Goal: Task Accomplishment & Management: Manage account settings

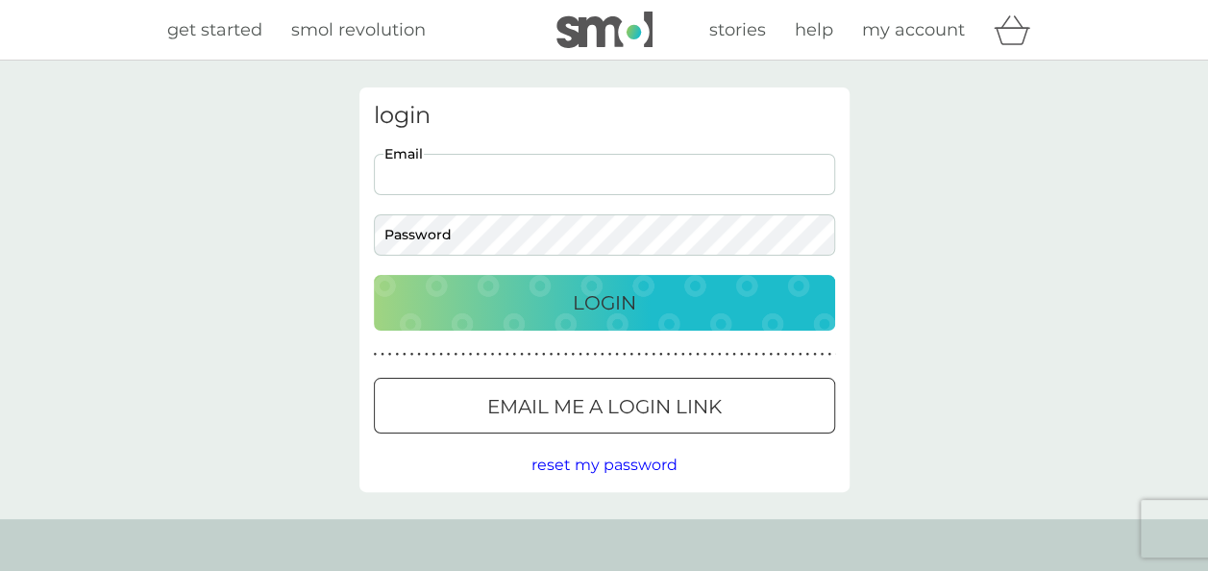
click at [536, 177] on input "Email" at bounding box center [604, 174] width 461 height 41
type input "[EMAIL_ADDRESS][DOMAIN_NAME]"
click at [486, 311] on div "Login" at bounding box center [604, 302] width 423 height 31
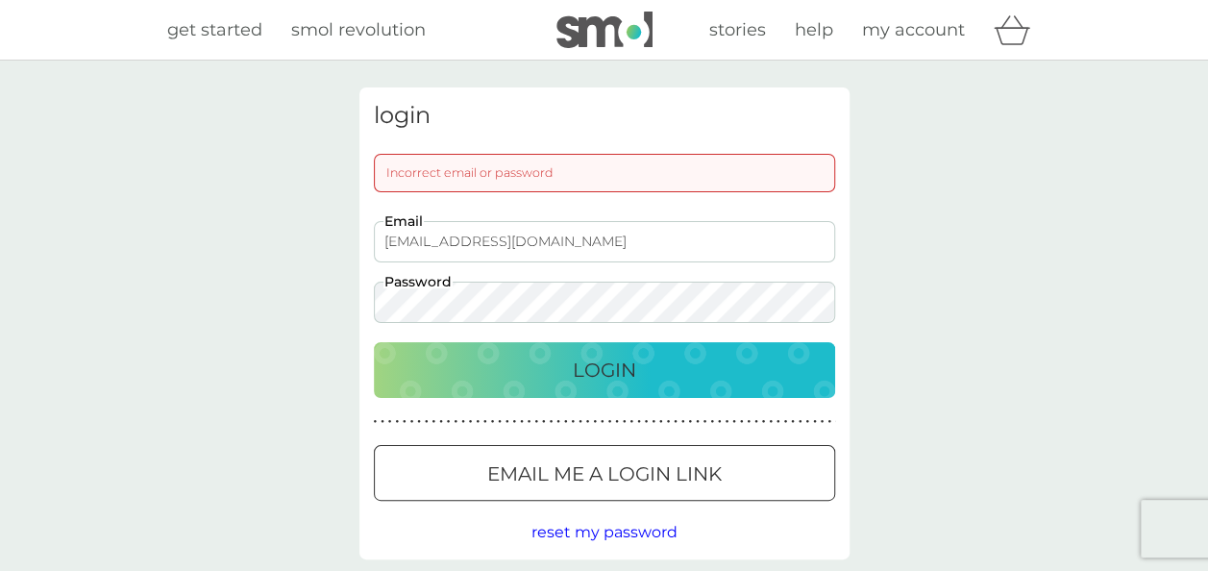
click at [654, 370] on div "Login" at bounding box center [604, 370] width 423 height 31
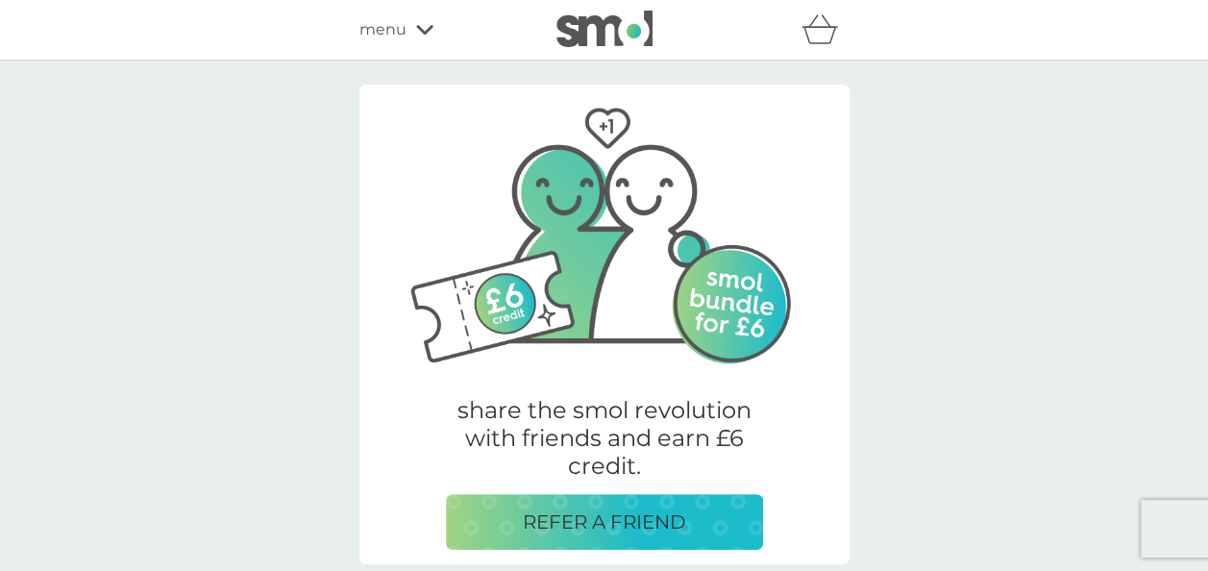
click at [426, 19] on div "menu" at bounding box center [441, 29] width 163 height 25
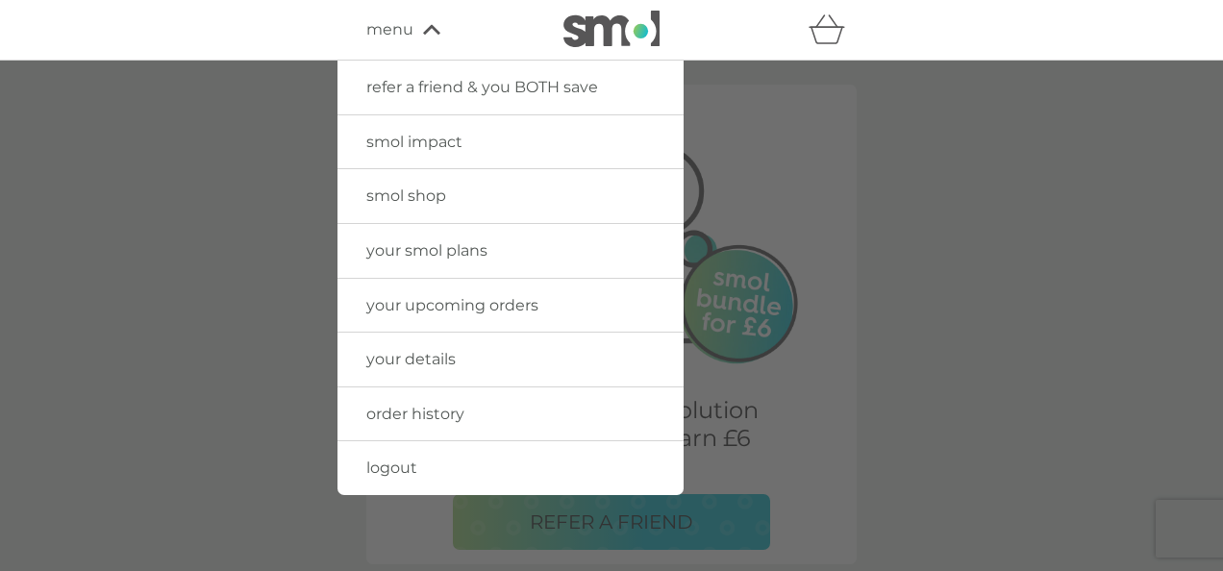
click at [425, 250] on span "your smol plans" at bounding box center [426, 250] width 121 height 18
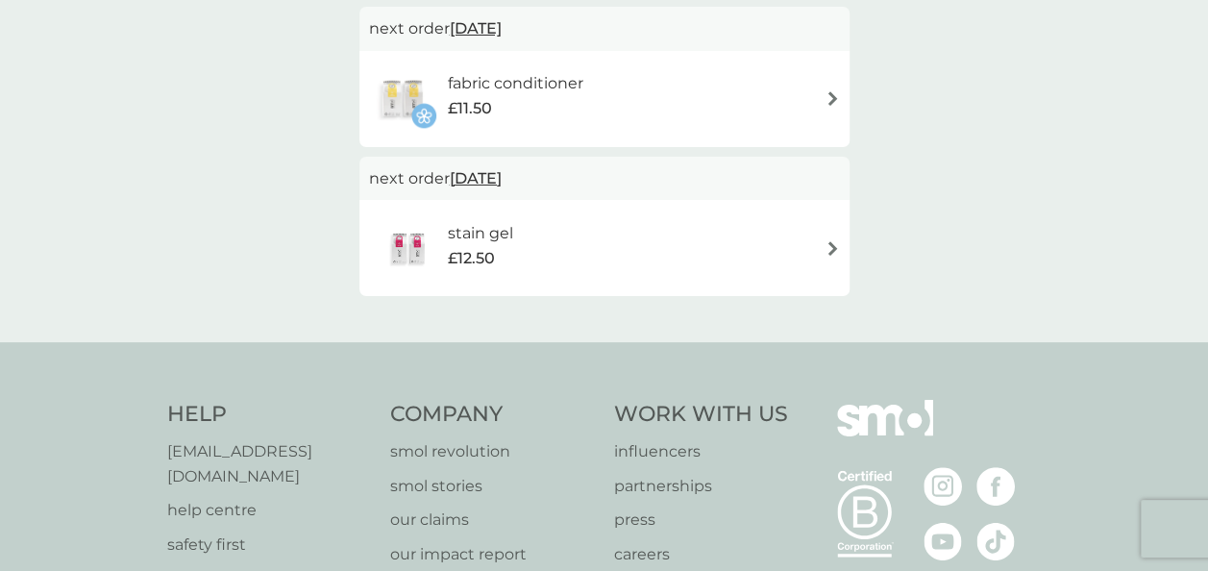
scroll to position [665, 0]
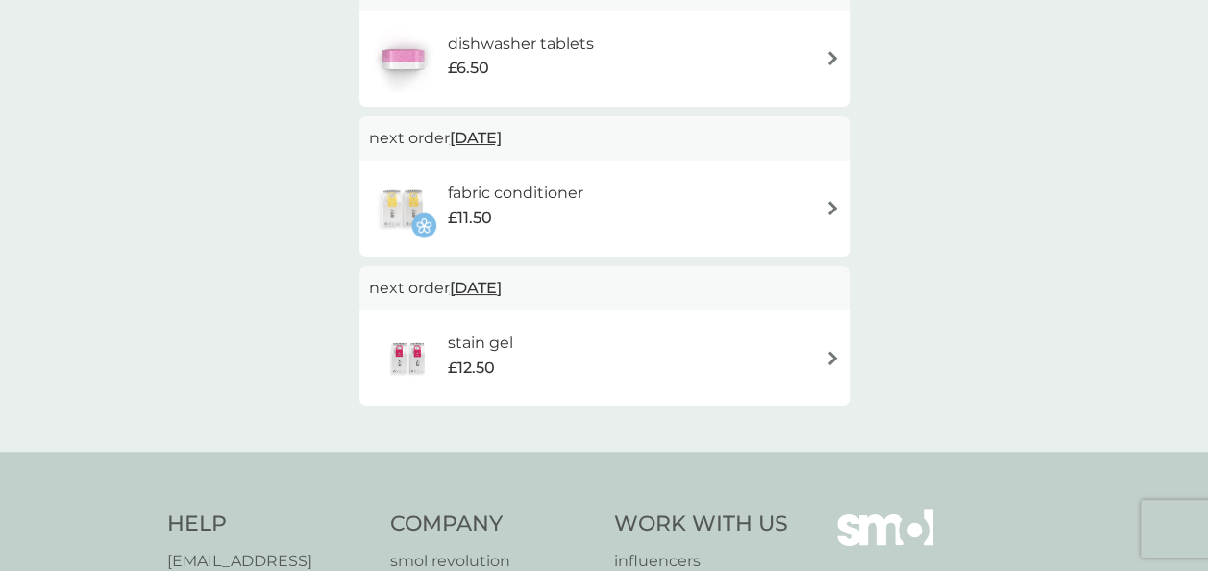
click at [830, 361] on img at bounding box center [833, 358] width 14 height 14
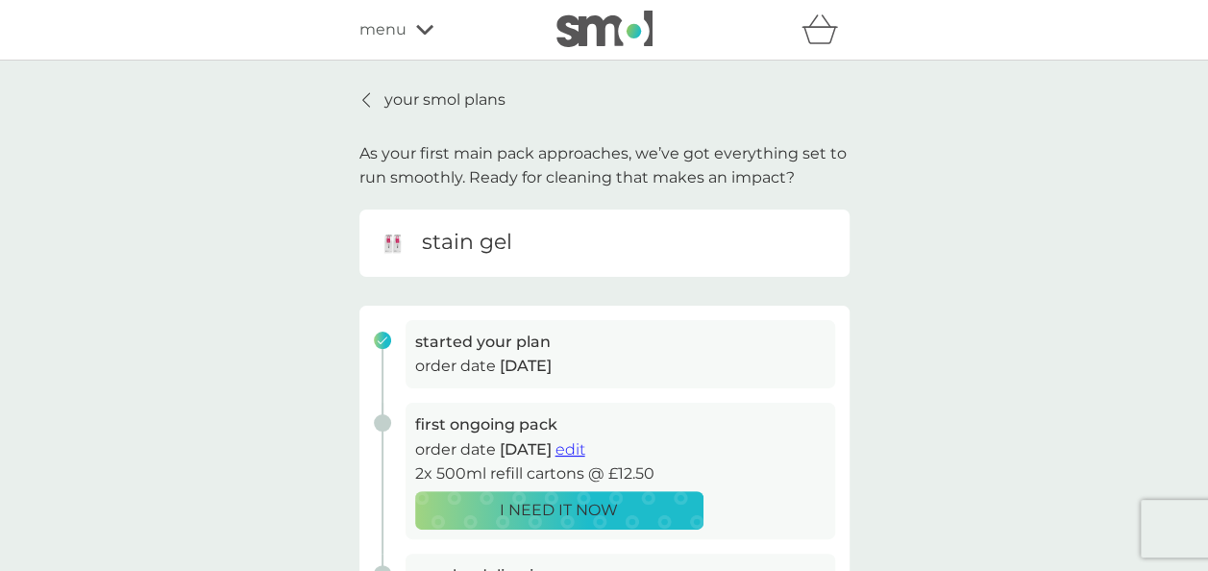
click at [430, 29] on icon at bounding box center [424, 30] width 17 height 10
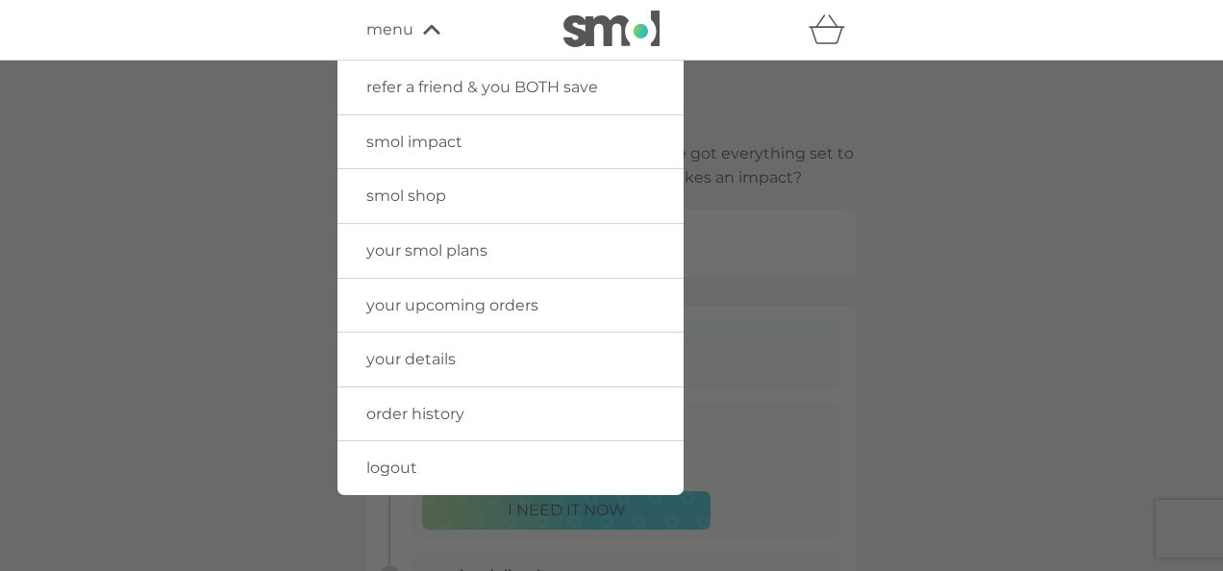
click at [423, 412] on span "order history" at bounding box center [415, 414] width 98 height 18
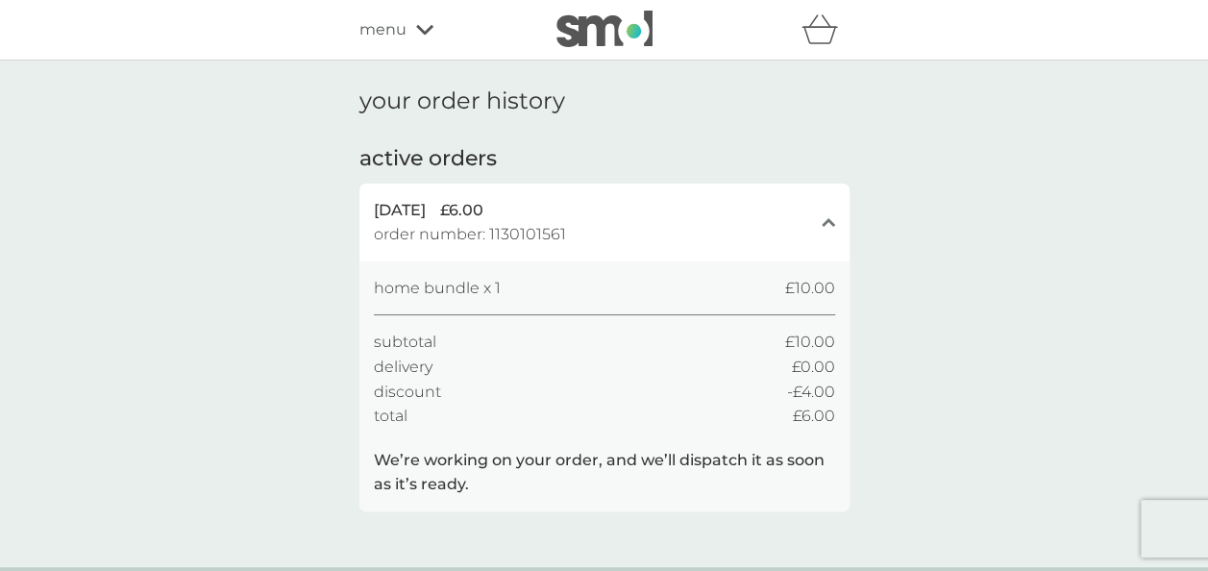
click at [429, 27] on icon at bounding box center [424, 30] width 17 height 10
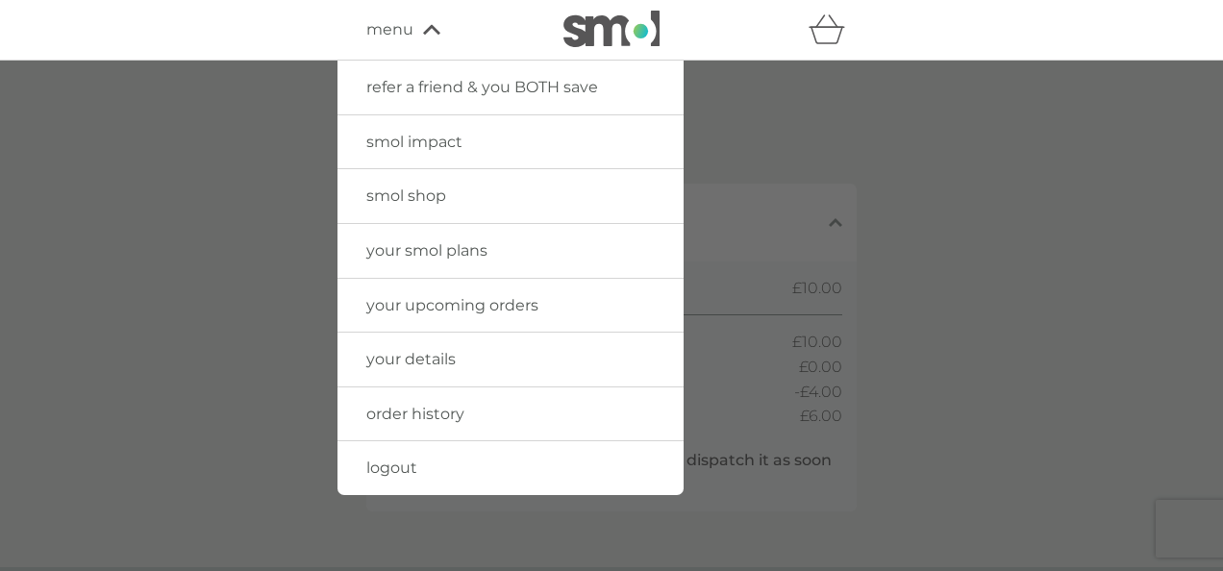
click at [430, 246] on span "your smol plans" at bounding box center [426, 250] width 121 height 18
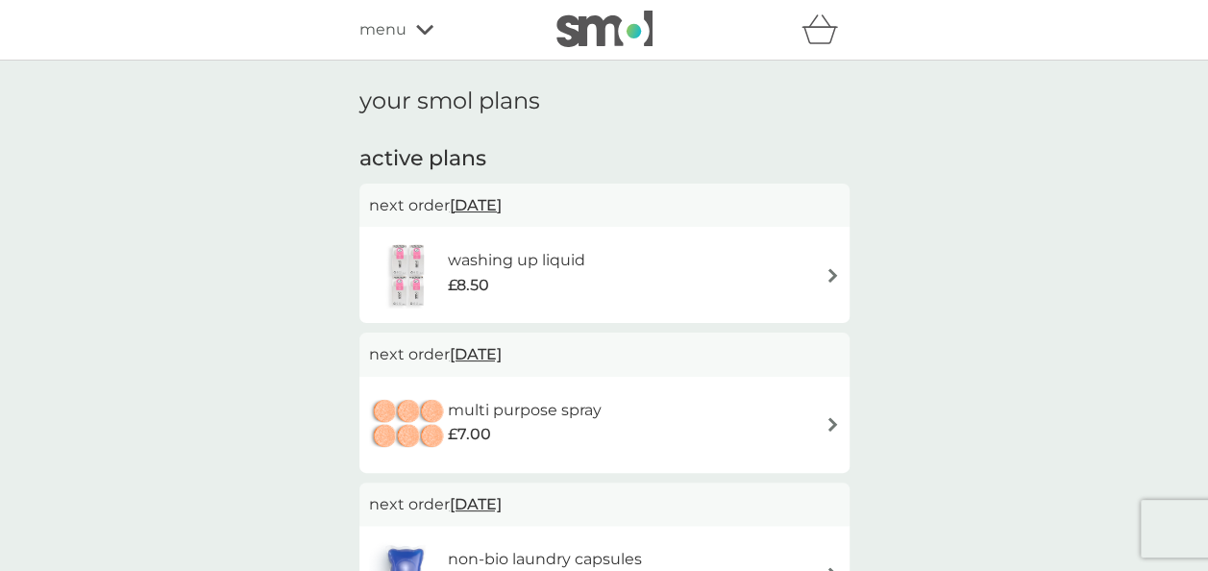
click at [490, 206] on span "23 Oct 2025" at bounding box center [476, 205] width 52 height 37
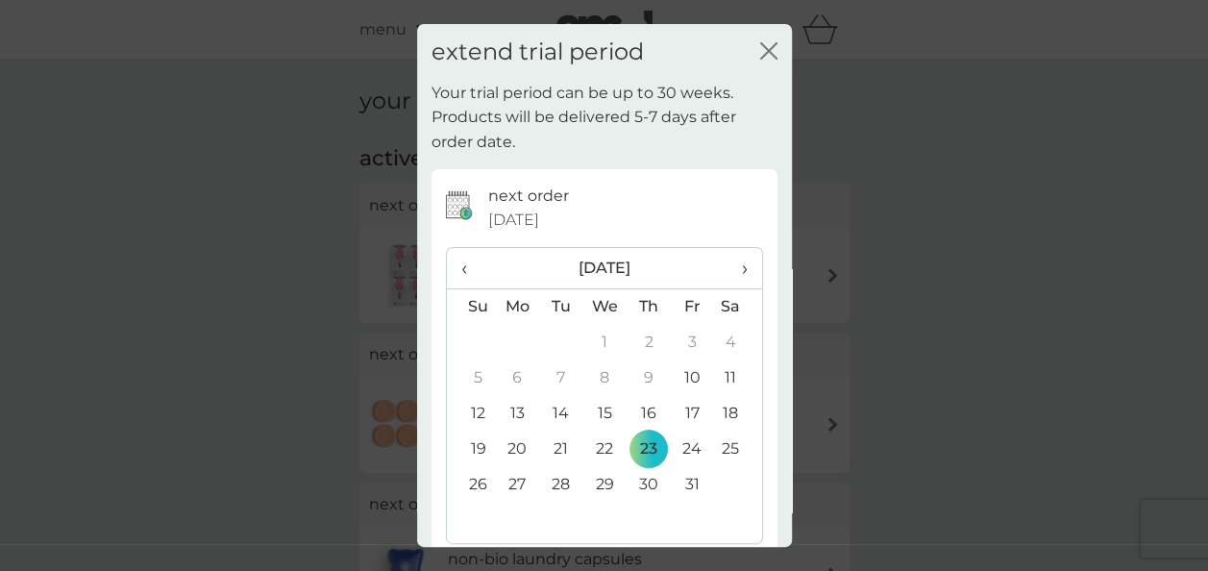
click at [760, 53] on icon "close" at bounding box center [768, 50] width 17 height 17
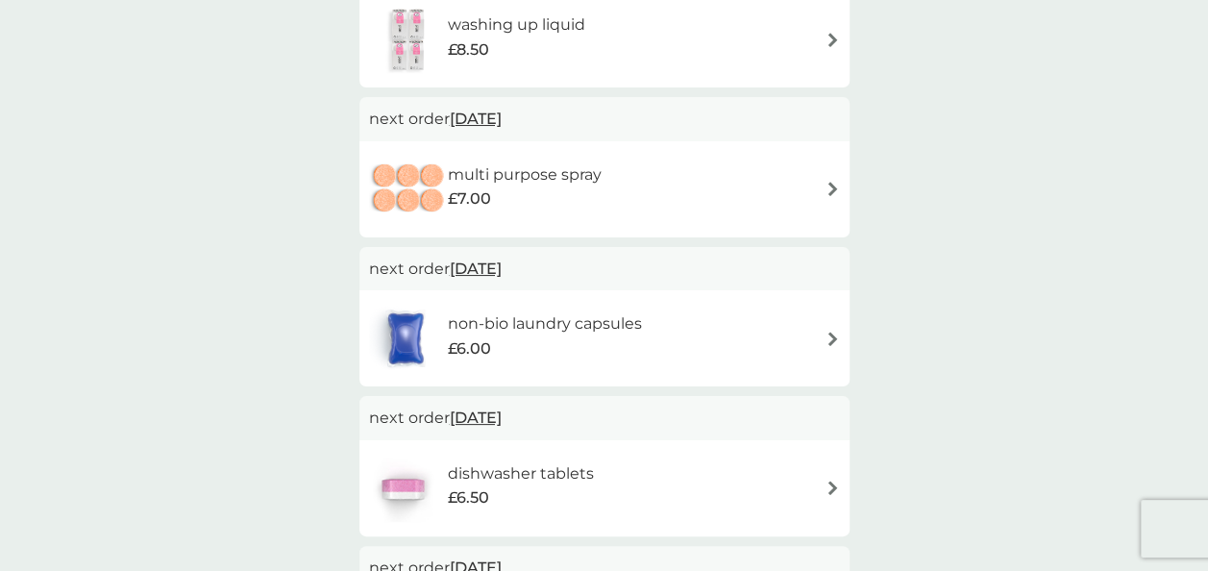
scroll to position [208, 0]
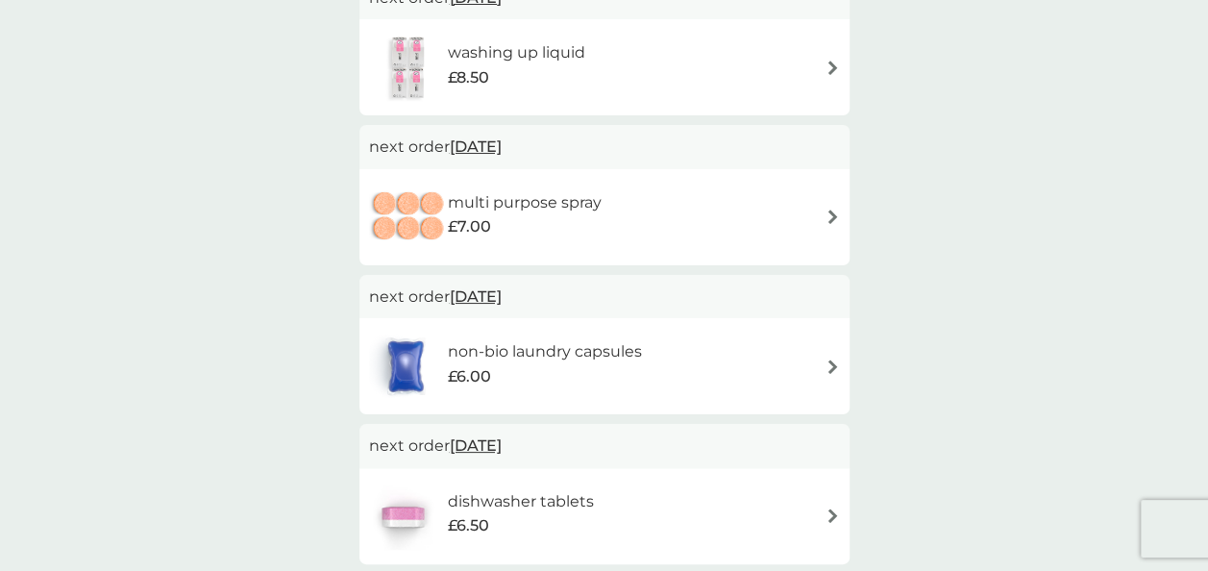
click at [502, 145] on span "23 Oct 2025" at bounding box center [476, 146] width 52 height 37
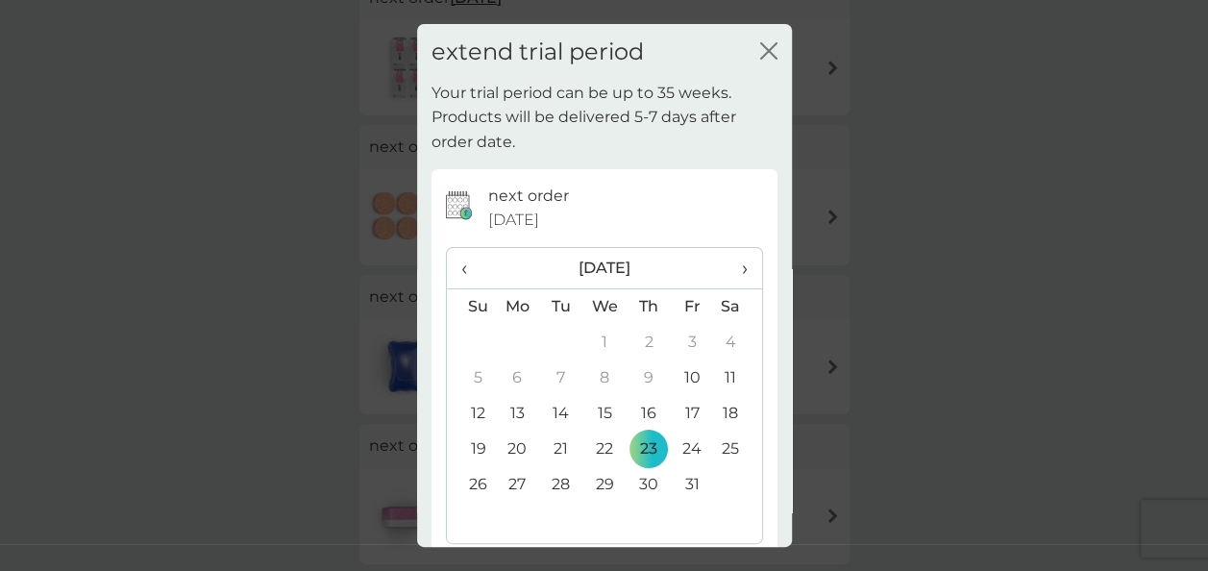
click at [729, 263] on span "›" at bounding box center [737, 268] width 19 height 40
click at [636, 383] on td "11" at bounding box center [648, 379] width 43 height 36
click at [760, 56] on icon "close" at bounding box center [768, 50] width 17 height 17
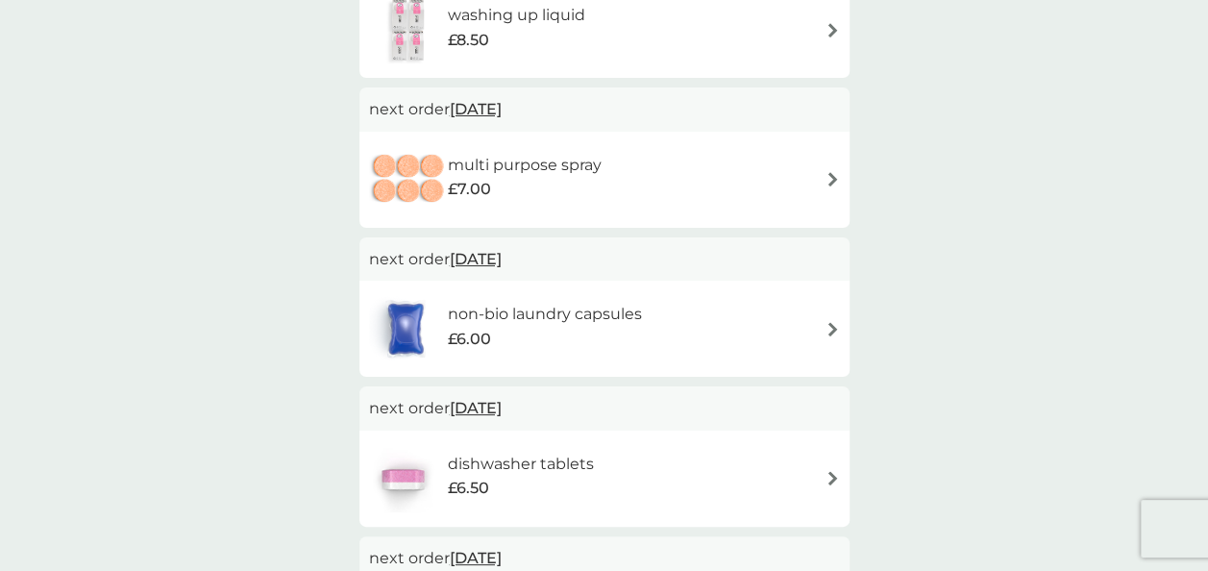
scroll to position [0, 0]
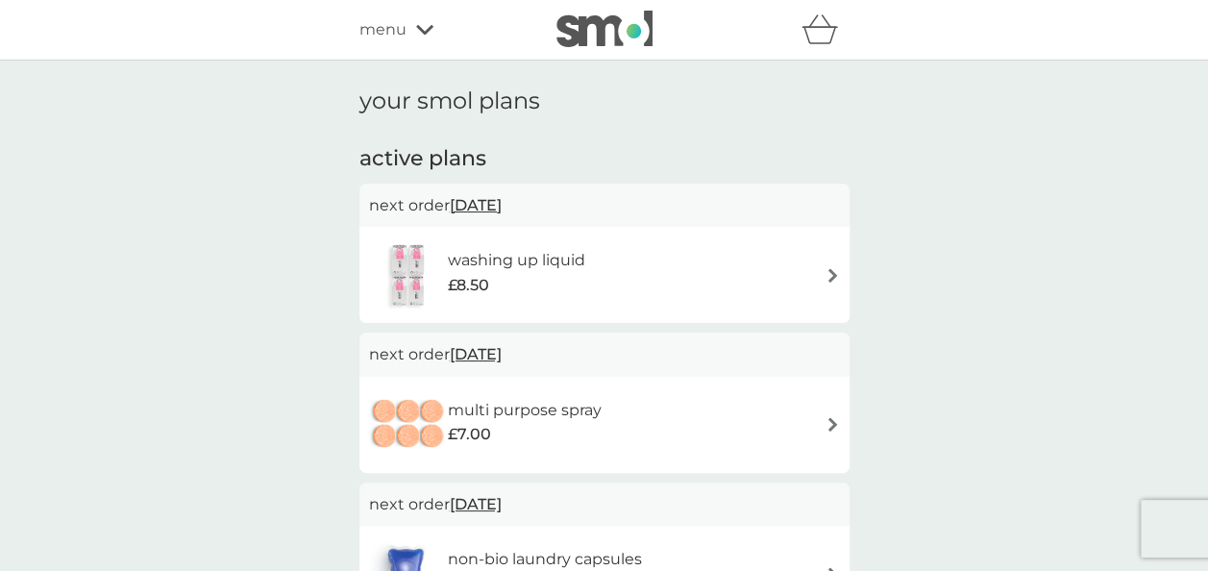
click at [413, 36] on div "menu" at bounding box center [441, 29] width 163 height 25
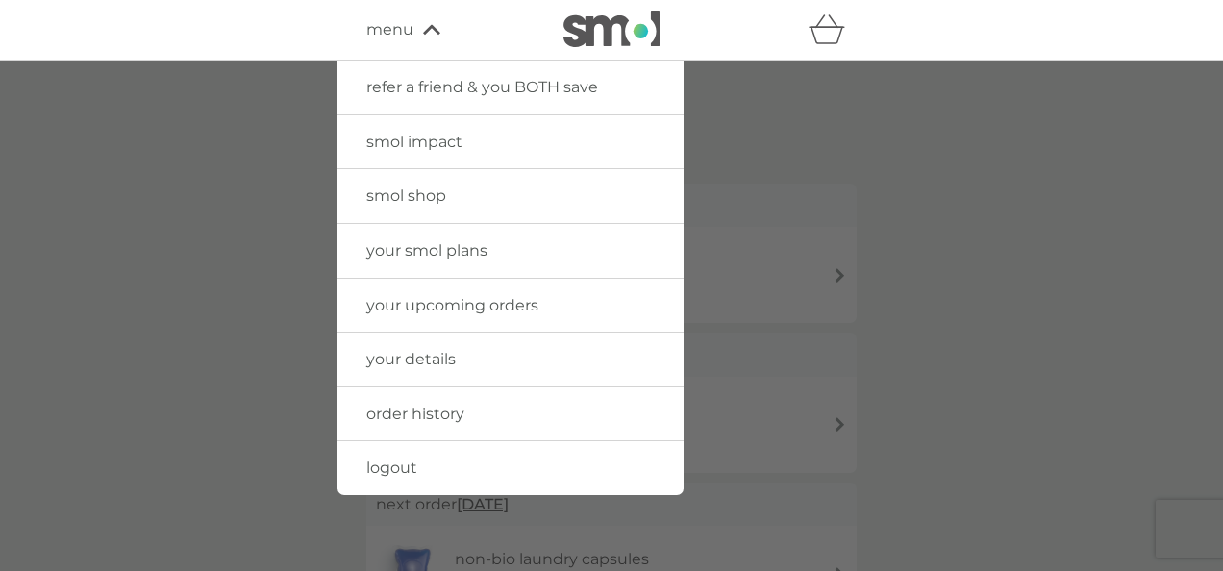
click at [424, 352] on span "your details" at bounding box center [410, 359] width 89 height 18
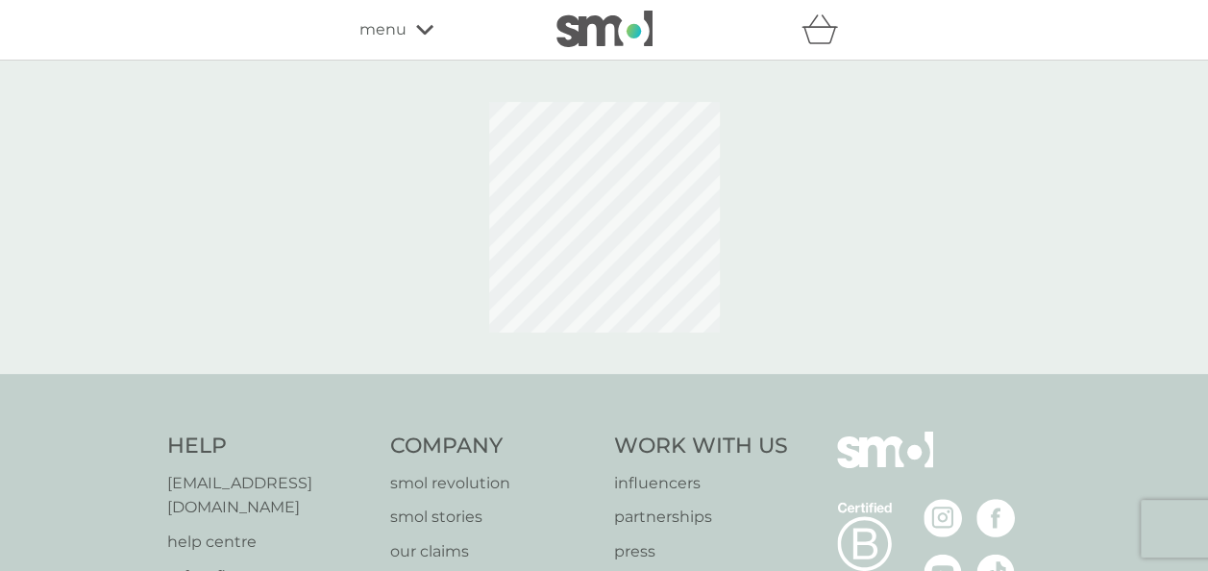
click at [425, 37] on div "menu" at bounding box center [441, 29] width 163 height 25
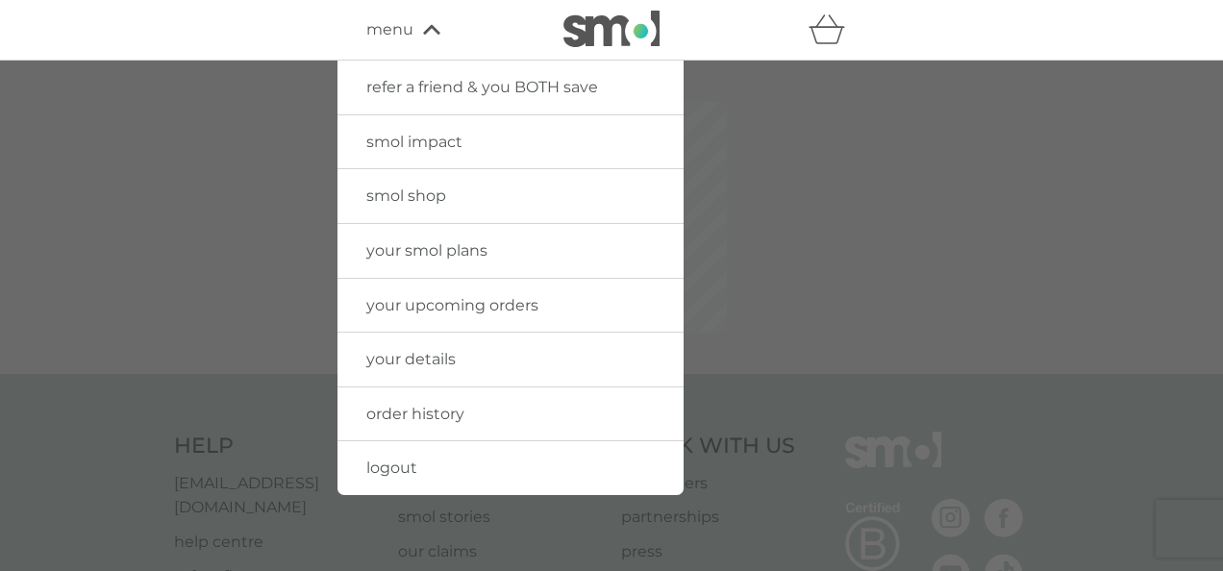
click at [444, 241] on span "your smol plans" at bounding box center [426, 250] width 121 height 18
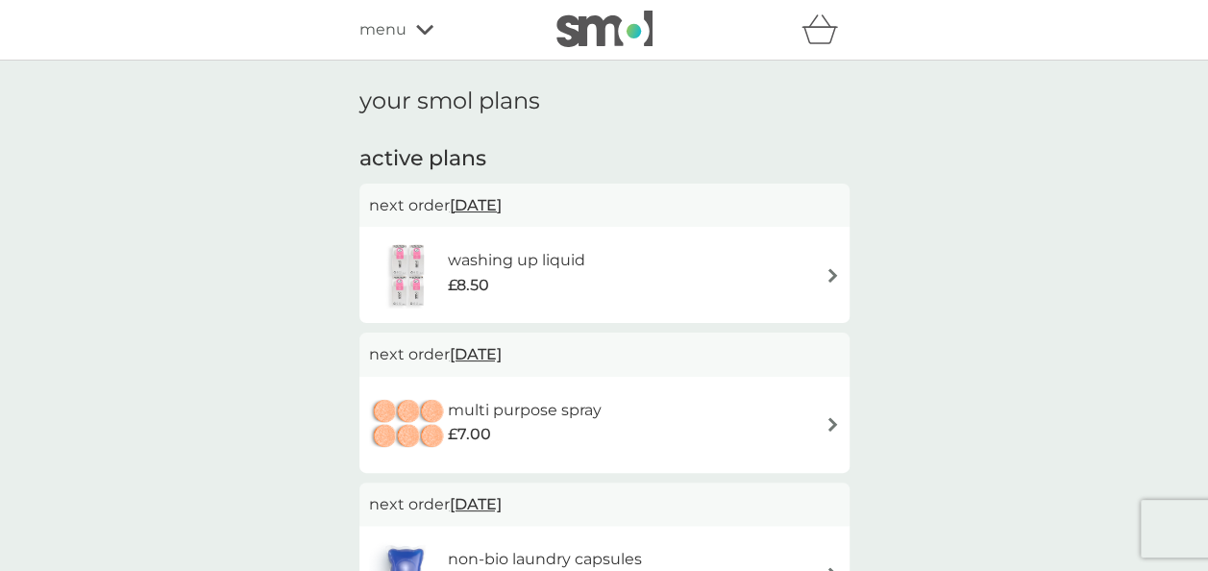
click at [828, 432] on div "multi purpose spray £7.00" at bounding box center [604, 424] width 471 height 67
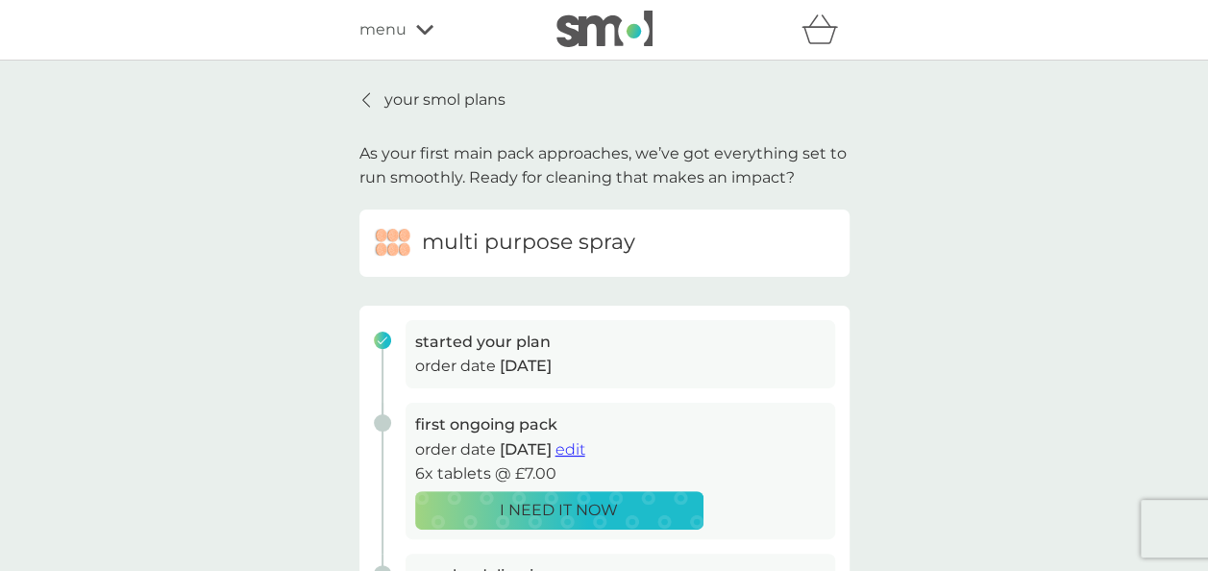
click at [585, 457] on span "edit" at bounding box center [571, 449] width 30 height 18
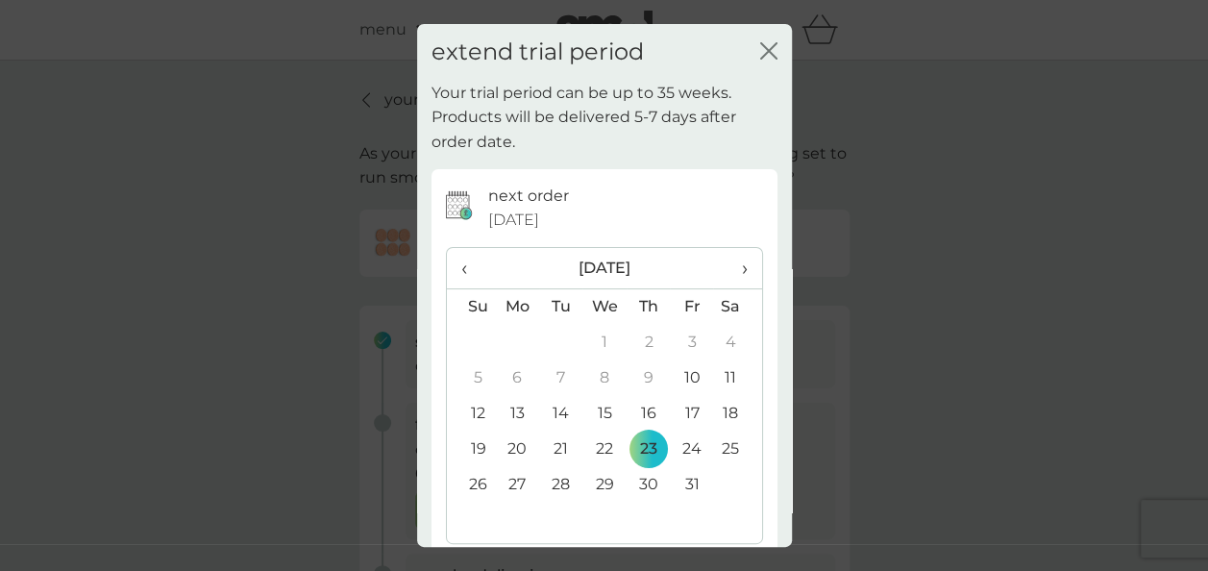
click at [760, 43] on icon "close" at bounding box center [768, 50] width 17 height 17
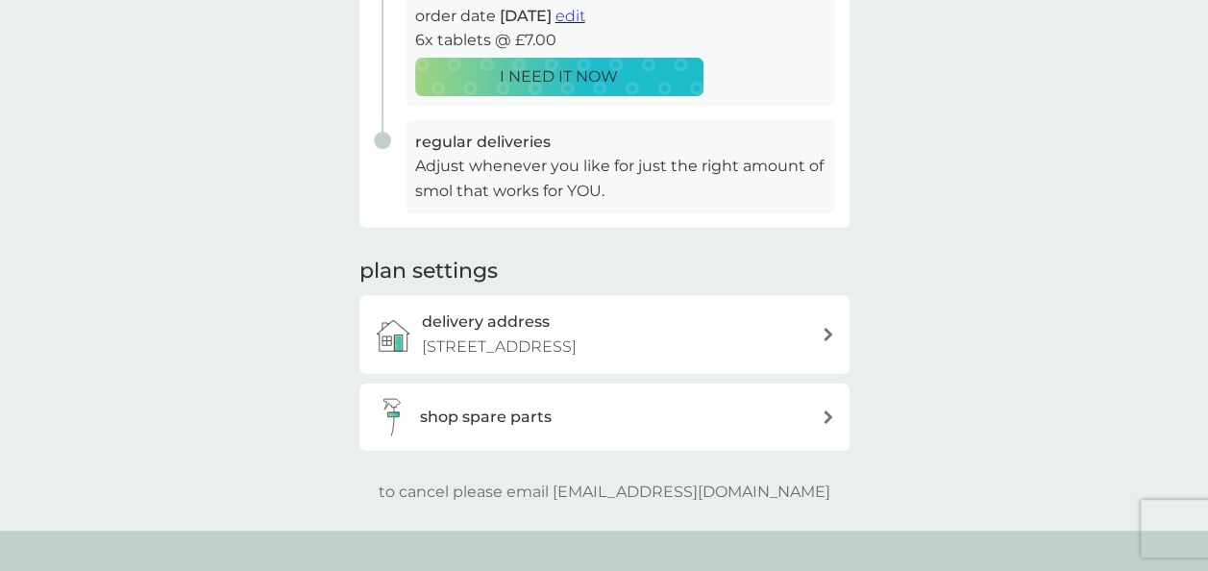
scroll to position [467, 0]
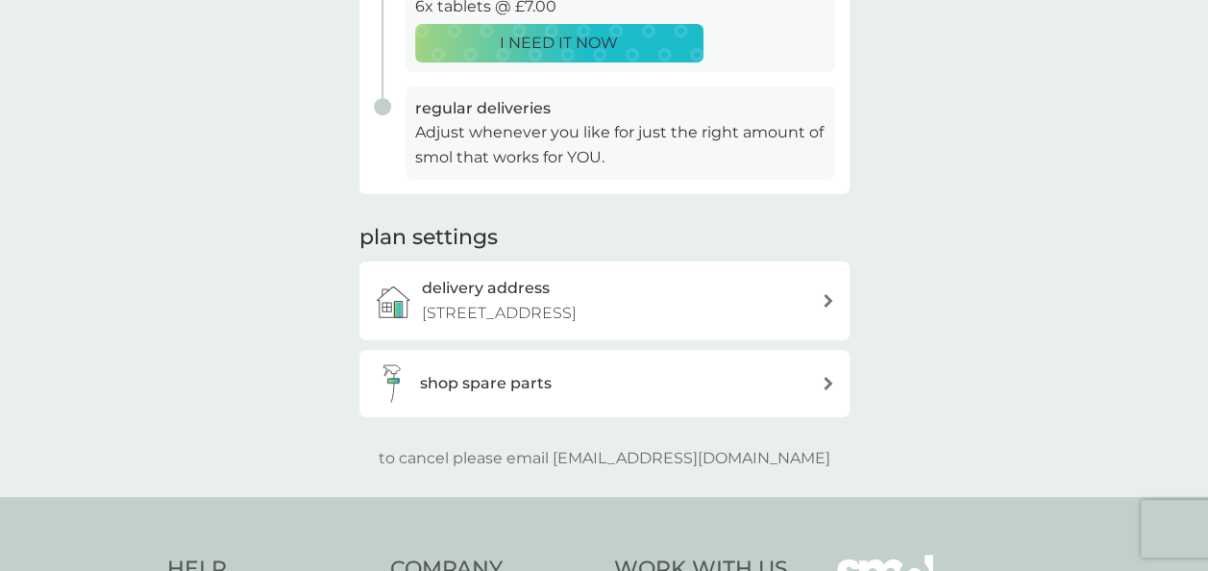
click at [832, 382] on icon at bounding box center [829, 383] width 10 height 13
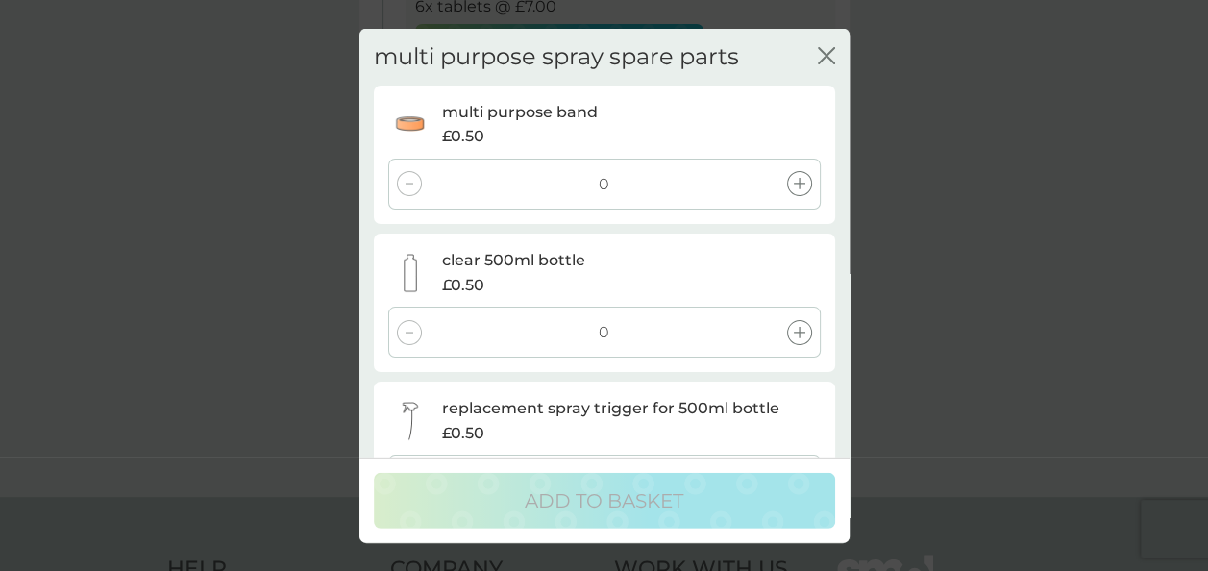
click at [832, 49] on icon "close" at bounding box center [831, 55] width 8 height 15
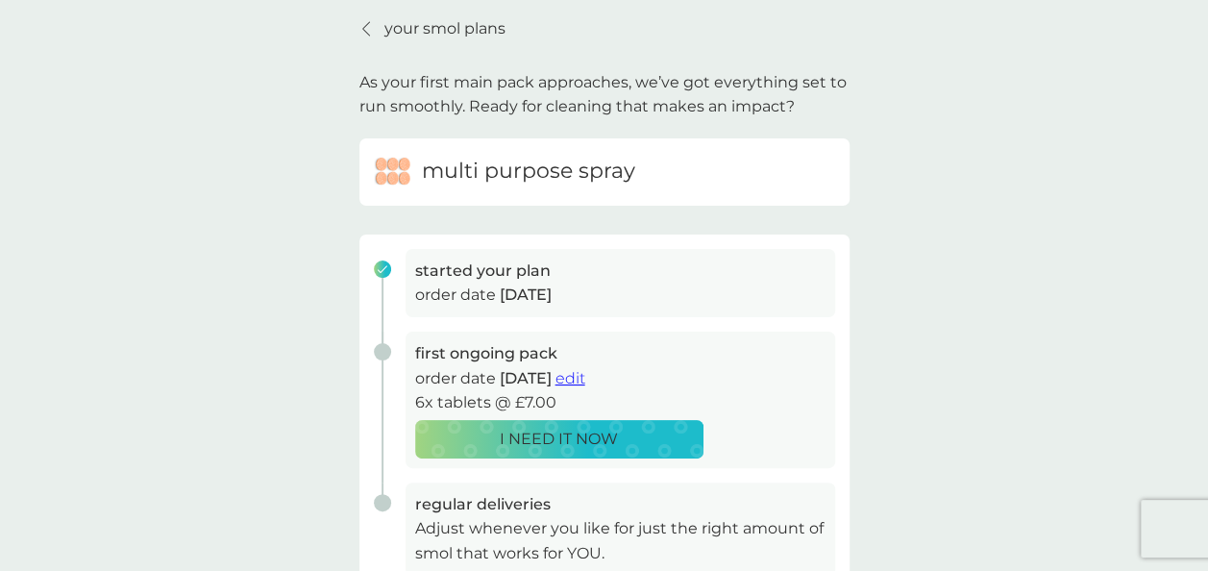
scroll to position [0, 0]
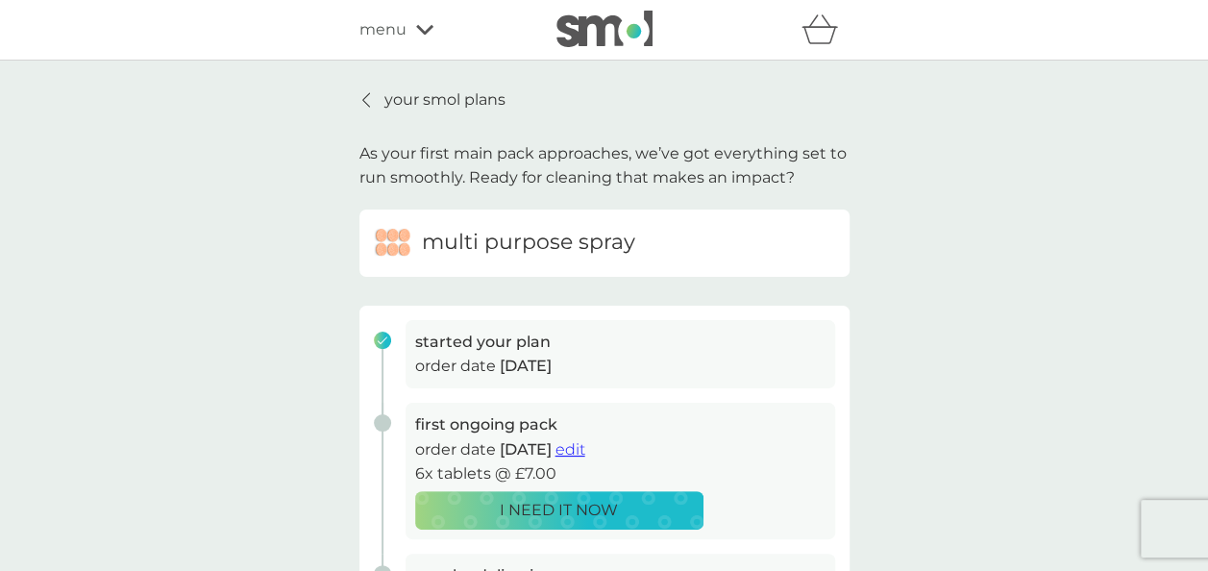
click at [430, 37] on div "menu" at bounding box center [441, 29] width 163 height 25
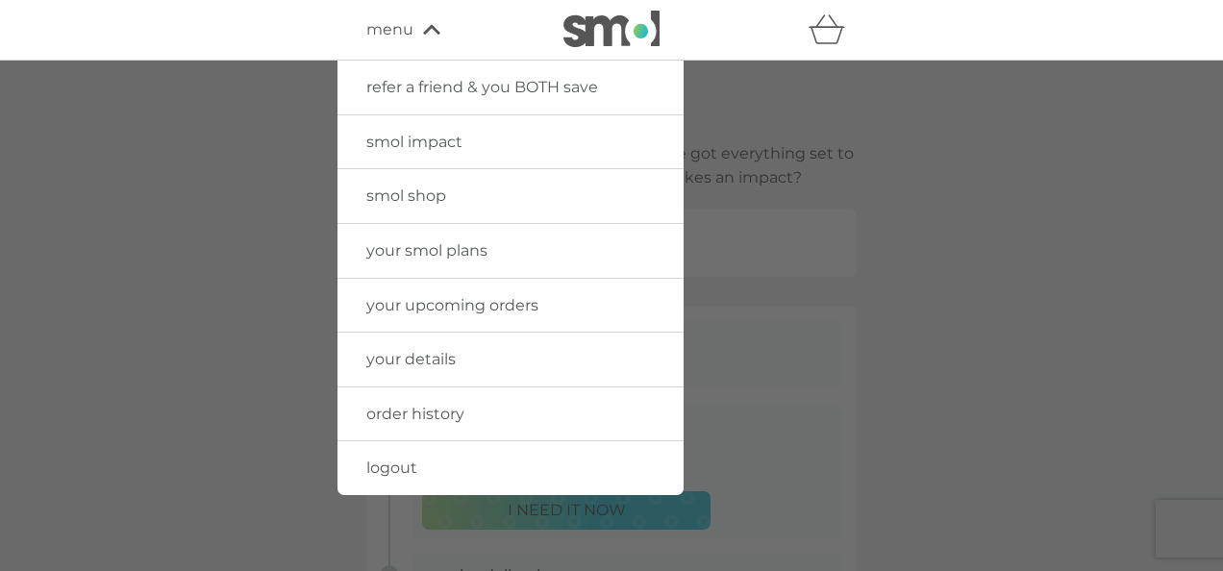
click at [421, 198] on span "smol shop" at bounding box center [406, 196] width 80 height 18
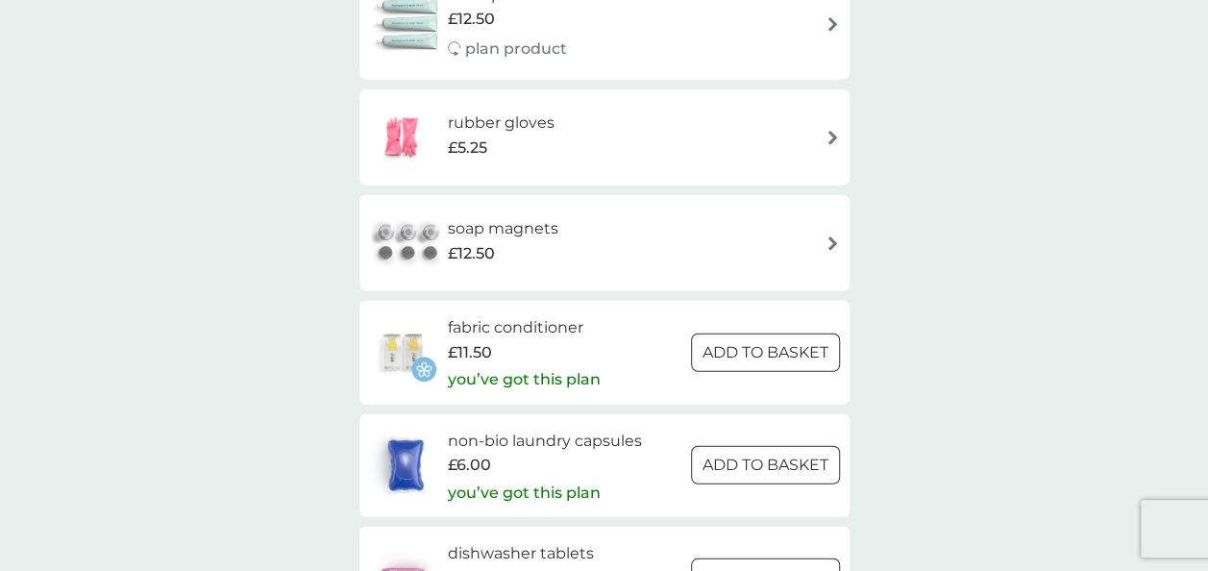
scroll to position [2383, 0]
